Goal: Task Accomplishment & Management: Manage account settings

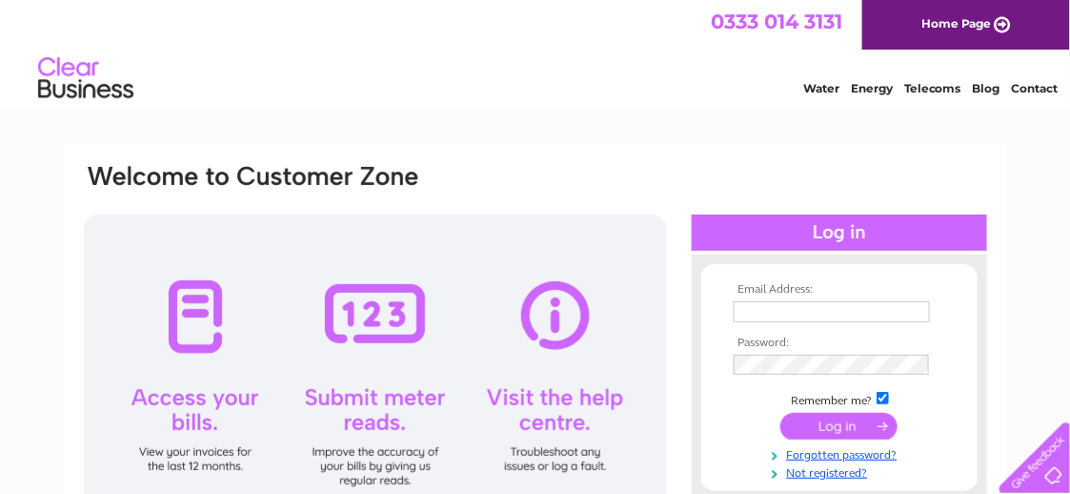
type input "costachiro119@gmail.com"
click at [836, 428] on input "submit" at bounding box center [838, 426] width 117 height 27
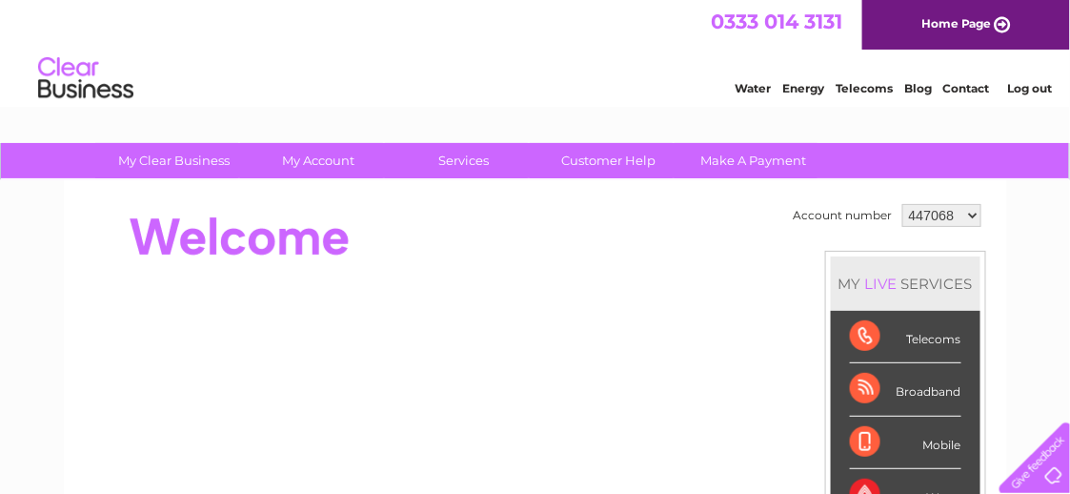
click at [922, 216] on select "447068 1102539 1145760" at bounding box center [941, 215] width 79 height 23
select select "1145760"
click at [902, 204] on select "447068 1102539 1145760" at bounding box center [941, 215] width 79 height 23
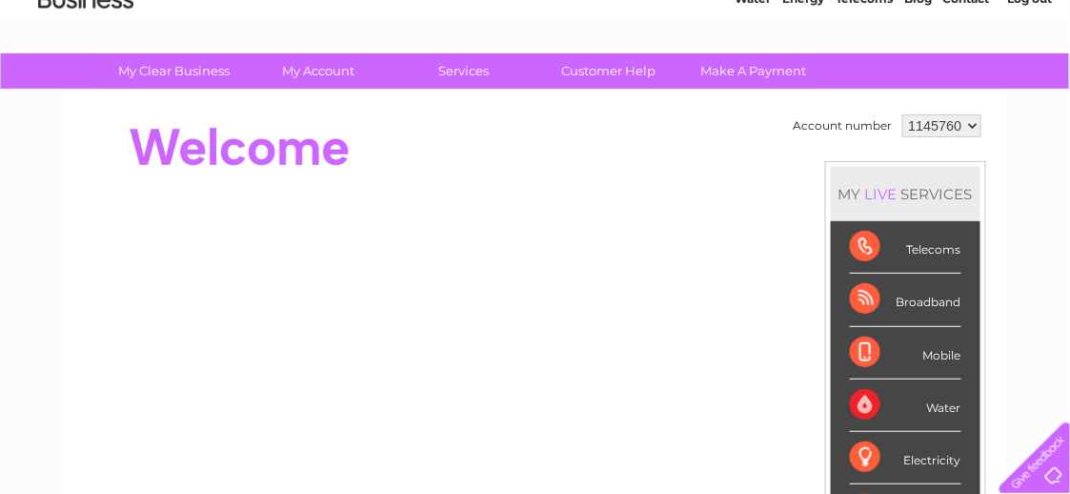
scroll to position [285, 0]
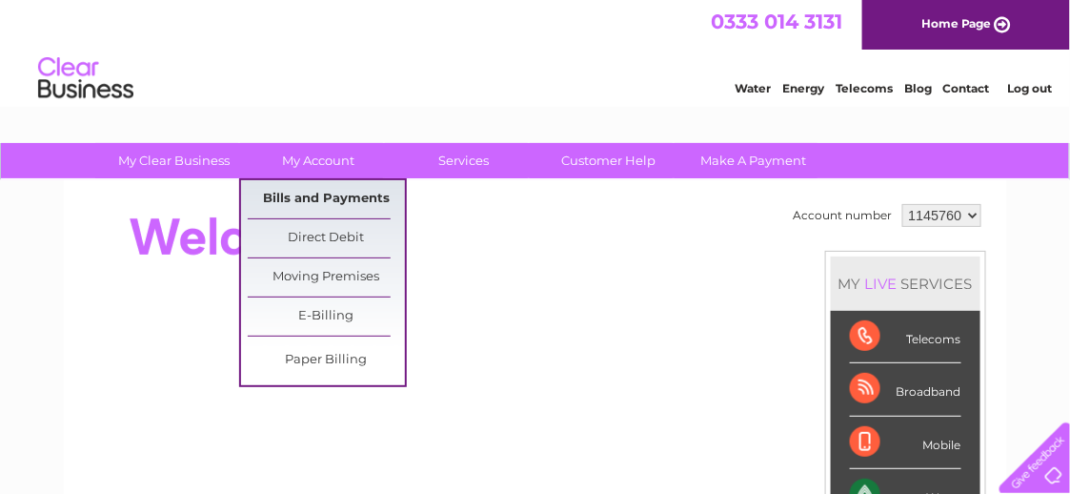
click at [323, 189] on link "Bills and Payments" at bounding box center [326, 199] width 157 height 38
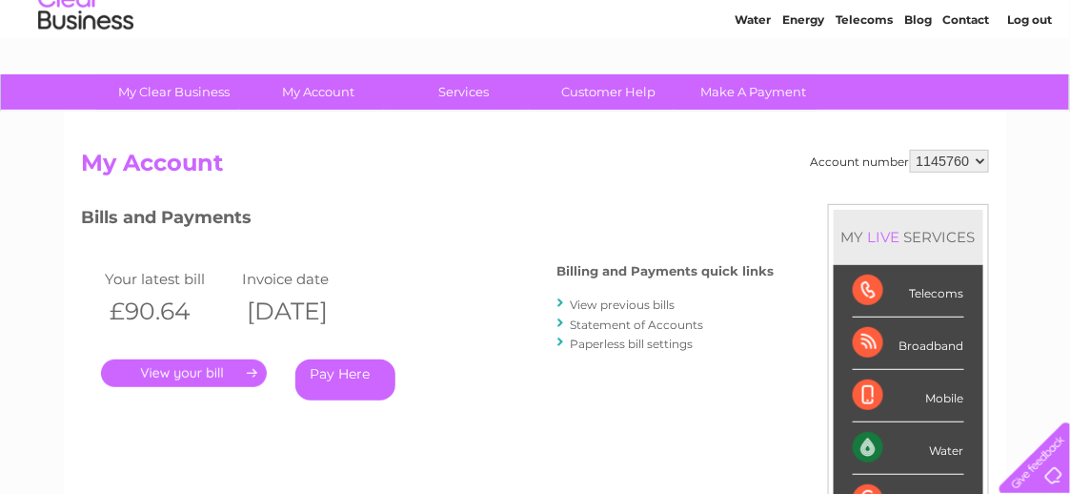
scroll to position [95, 0]
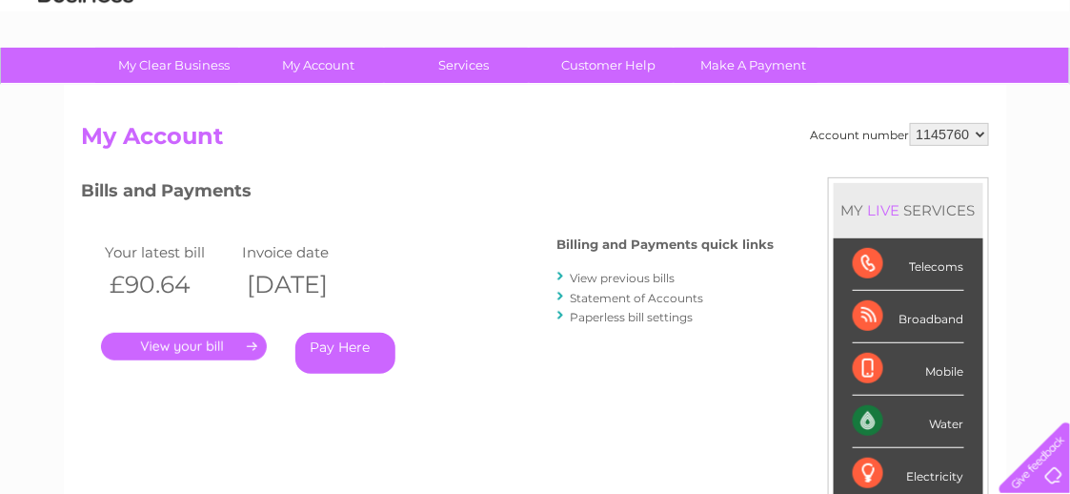
click at [199, 342] on link "." at bounding box center [184, 347] width 166 height 28
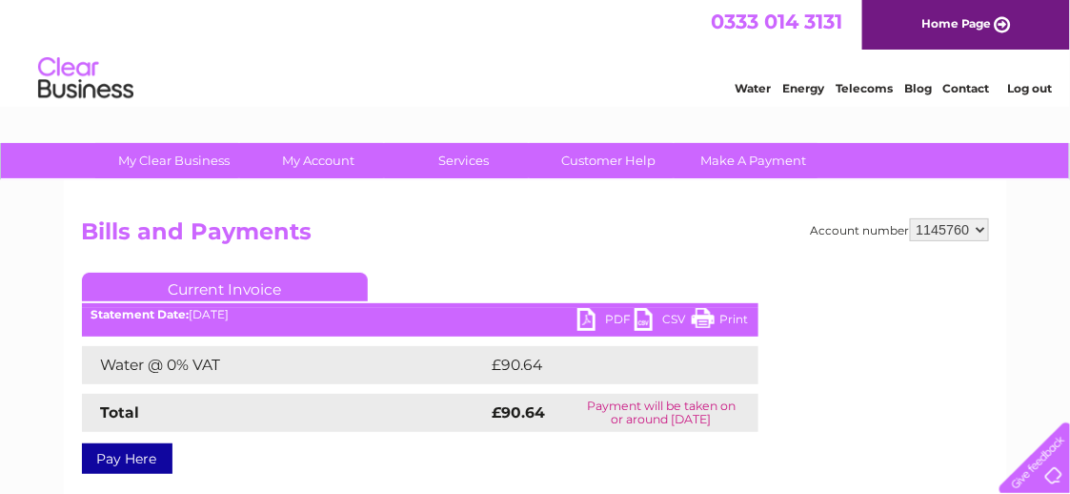
click at [615, 317] on link "PDF" at bounding box center [605, 322] width 57 height 28
